Goal: Information Seeking & Learning: Learn about a topic

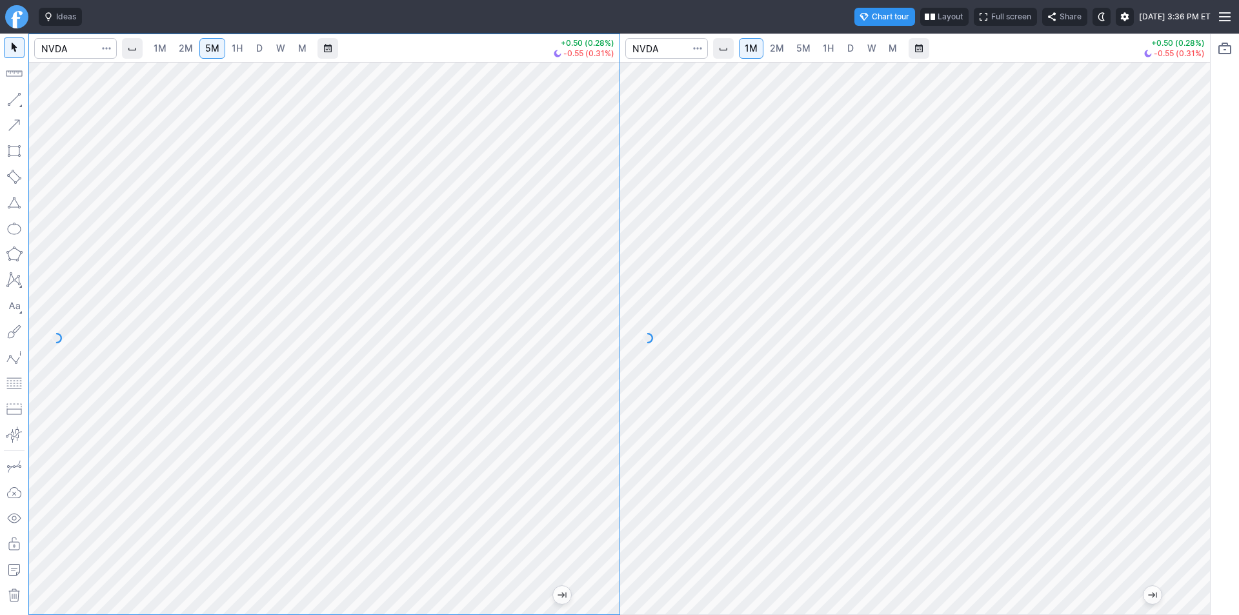
click at [603, 410] on div at bounding box center [605, 335] width 27 height 520
drag, startPoint x: 615, startPoint y: 410, endPoint x: 608, endPoint y: 437, distance: 27.4
click at [610, 435] on div at bounding box center [605, 335] width 27 height 520
drag, startPoint x: 597, startPoint y: 284, endPoint x: 599, endPoint y: 252, distance: 31.6
click at [610, 248] on div at bounding box center [605, 335] width 27 height 520
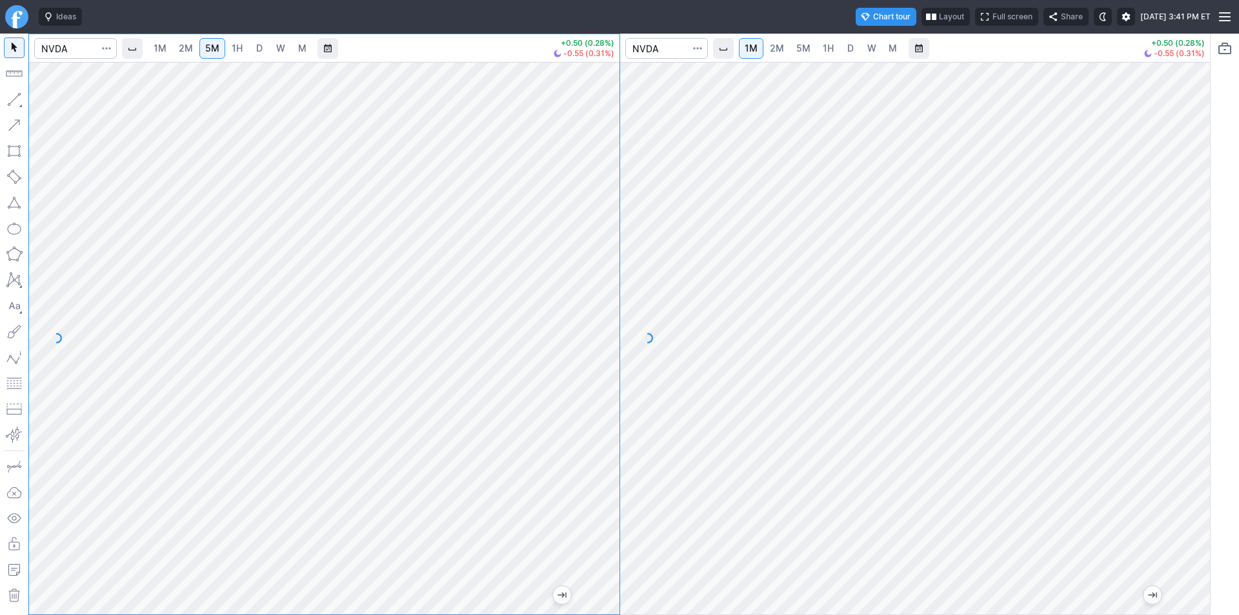
click at [602, 268] on div at bounding box center [605, 335] width 27 height 520
drag, startPoint x: 602, startPoint y: 375, endPoint x: 599, endPoint y: 390, distance: 15.8
click at [600, 389] on div at bounding box center [605, 335] width 27 height 520
click at [71, 50] on input "Search" at bounding box center [75, 48] width 83 height 21
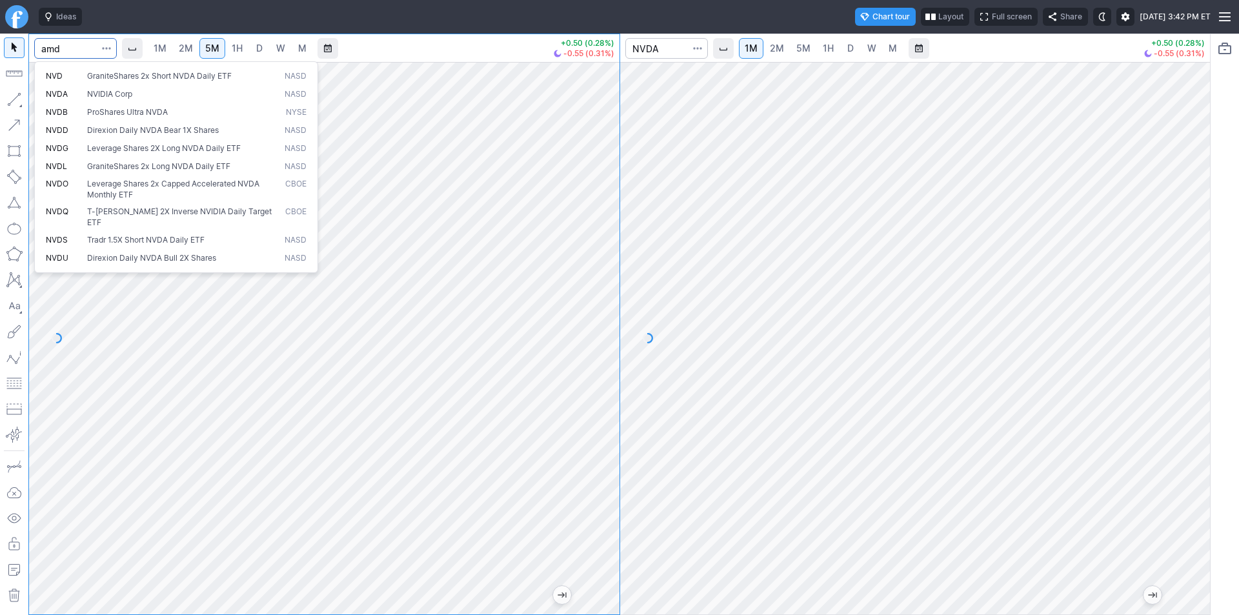
type input "amd"
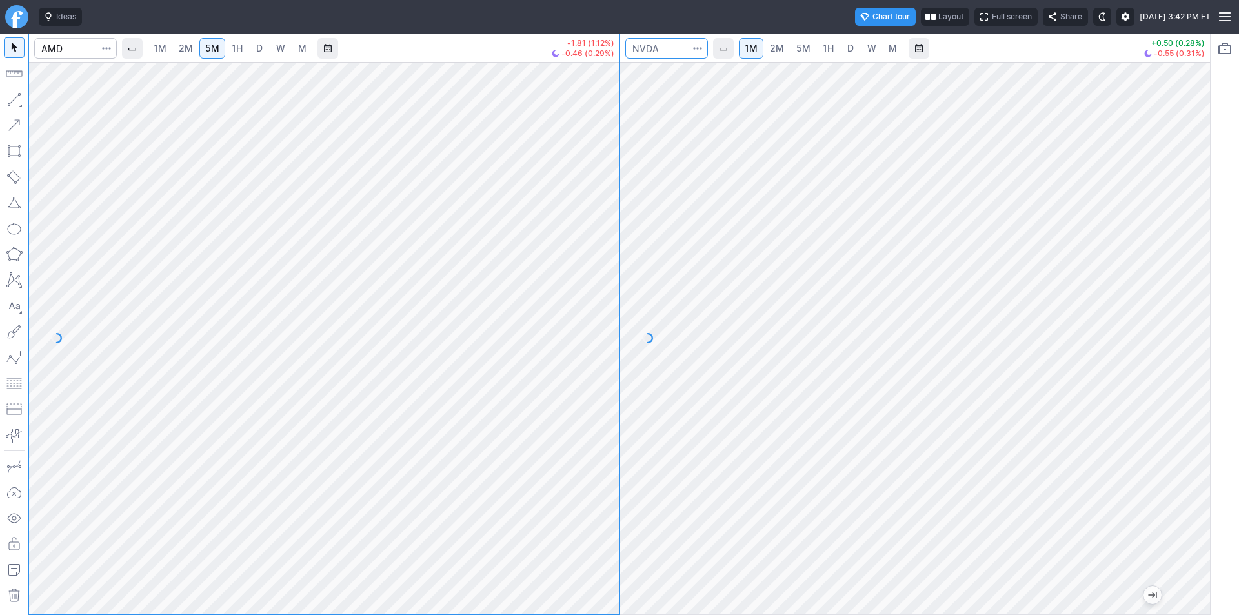
click at [654, 48] on input "Search" at bounding box center [666, 48] width 83 height 21
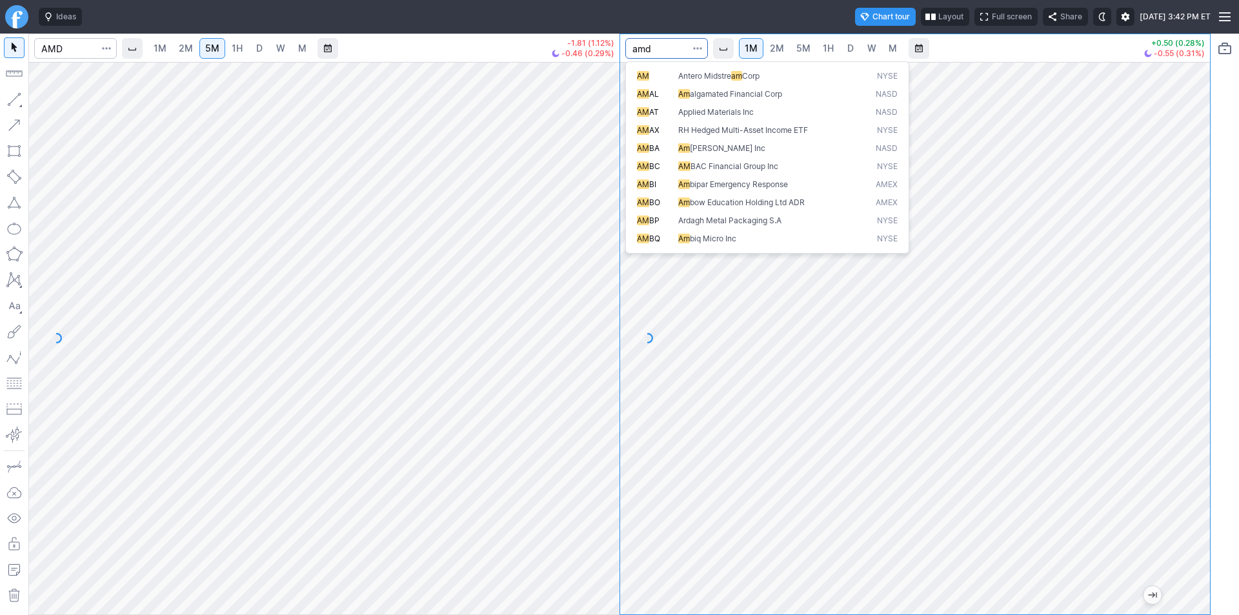
type input "amd"
